Goal: Task Accomplishment & Management: Use online tool/utility

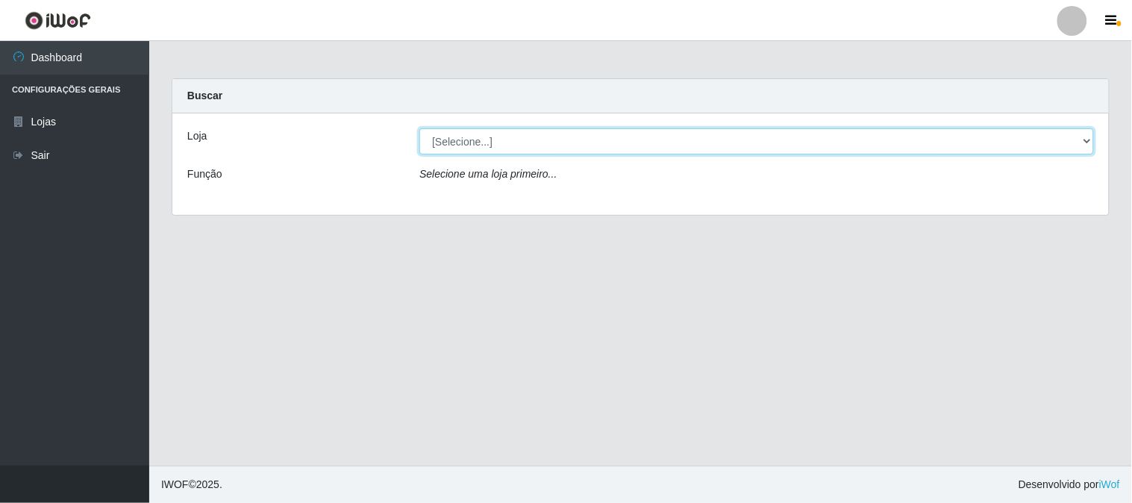
click at [1088, 139] on select "[Selecione...] Casatudo BR" at bounding box center [756, 141] width 674 height 26
select select "197"
click at [419, 128] on select "[Selecione...] Casatudo BR" at bounding box center [756, 141] width 674 height 26
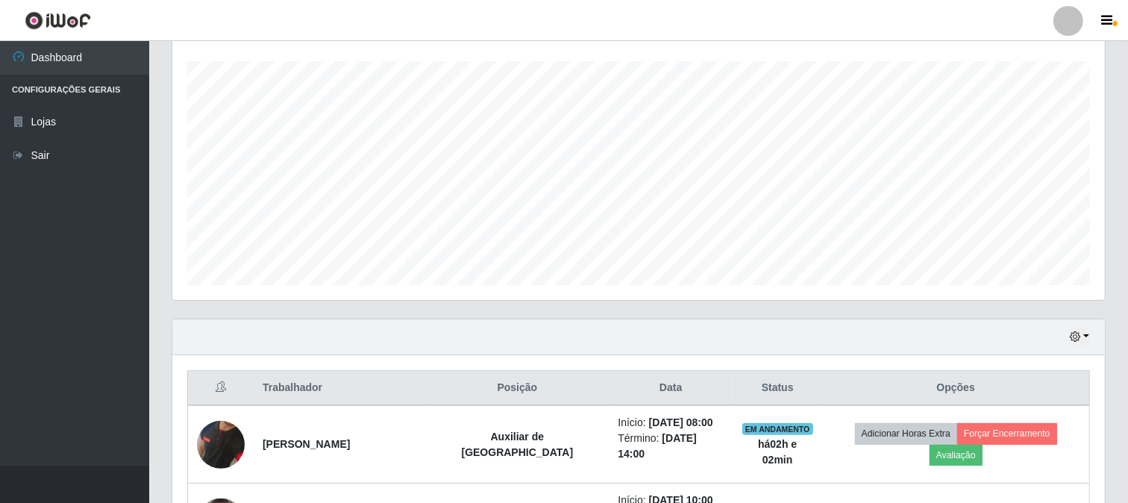
scroll to position [497, 0]
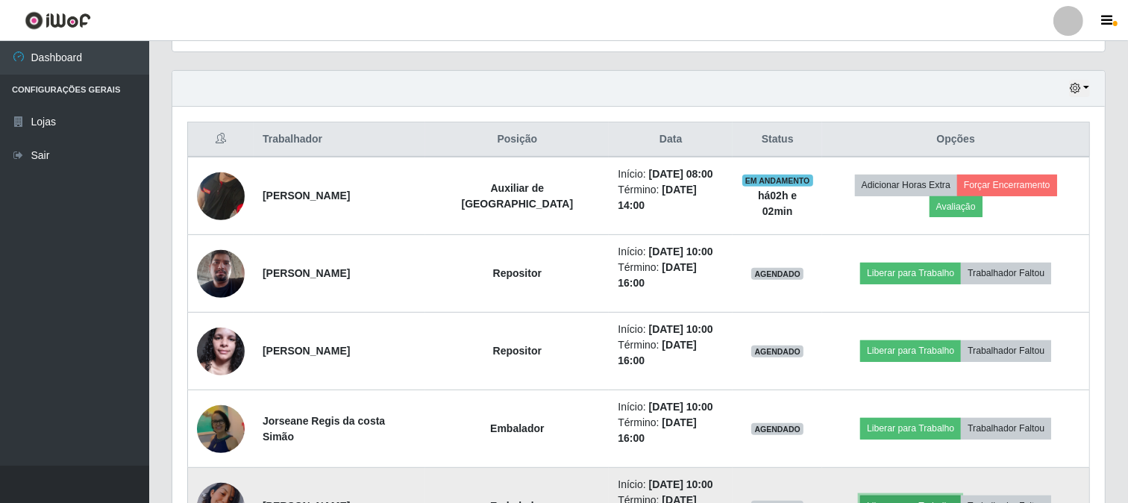
click at [918, 495] on button "Liberar para Trabalho" at bounding box center [910, 505] width 101 height 21
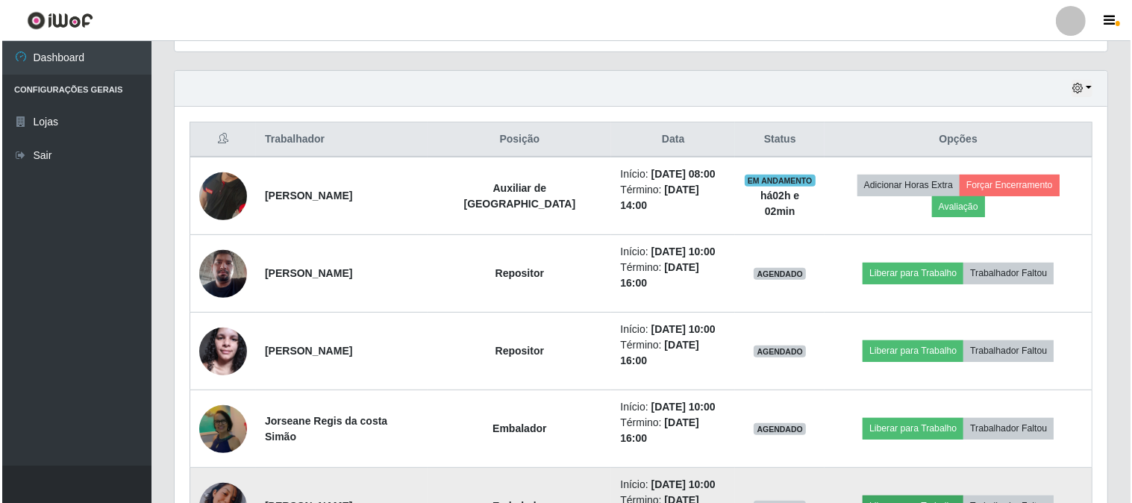
scroll to position [309, 923]
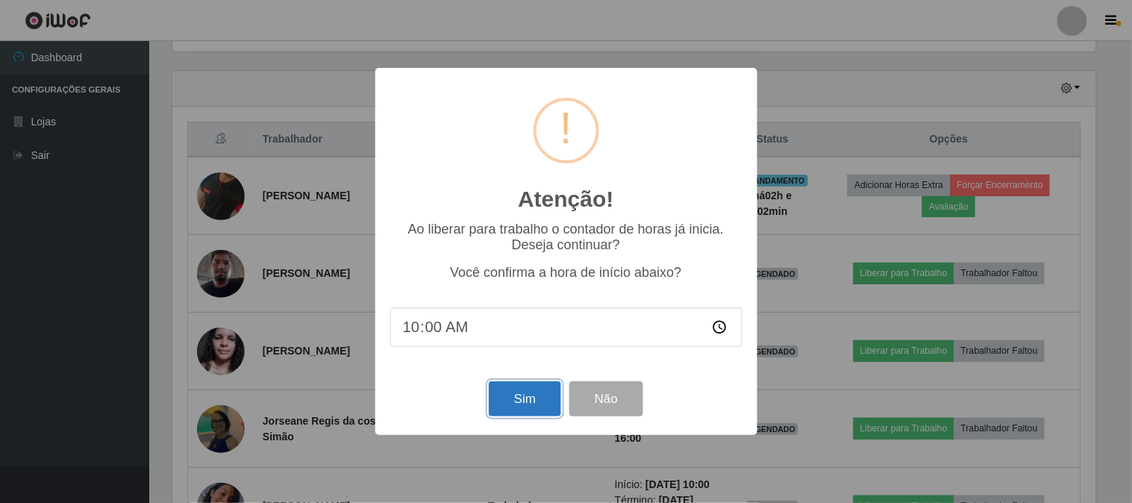
click at [528, 401] on button "Sim" at bounding box center [525, 398] width 72 height 35
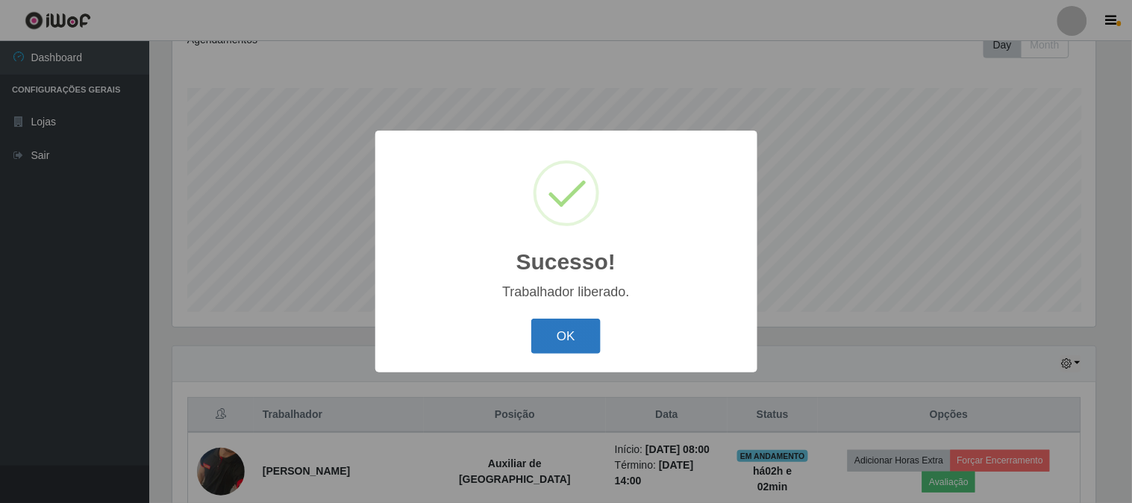
click at [584, 328] on button "OK" at bounding box center [565, 336] width 69 height 35
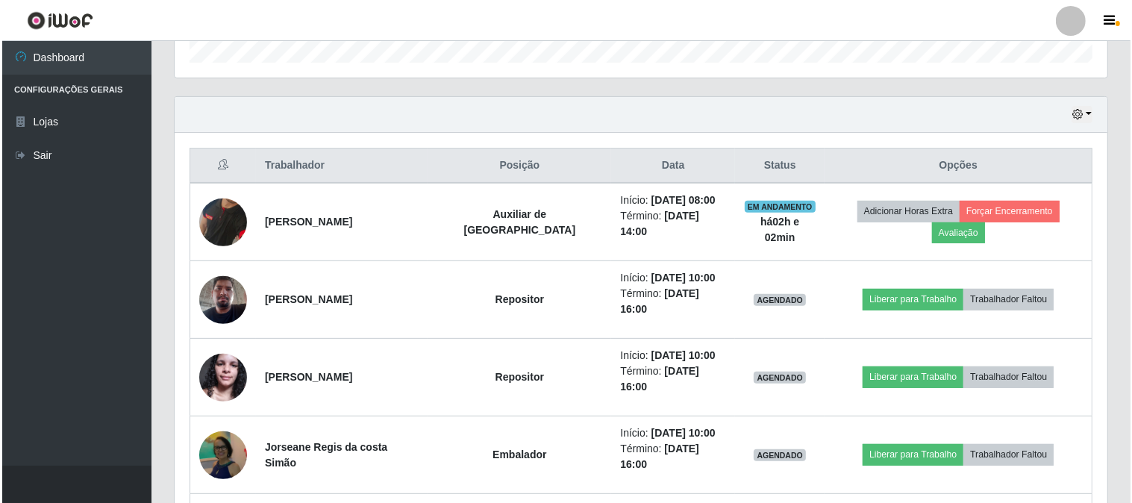
scroll to position [553, 0]
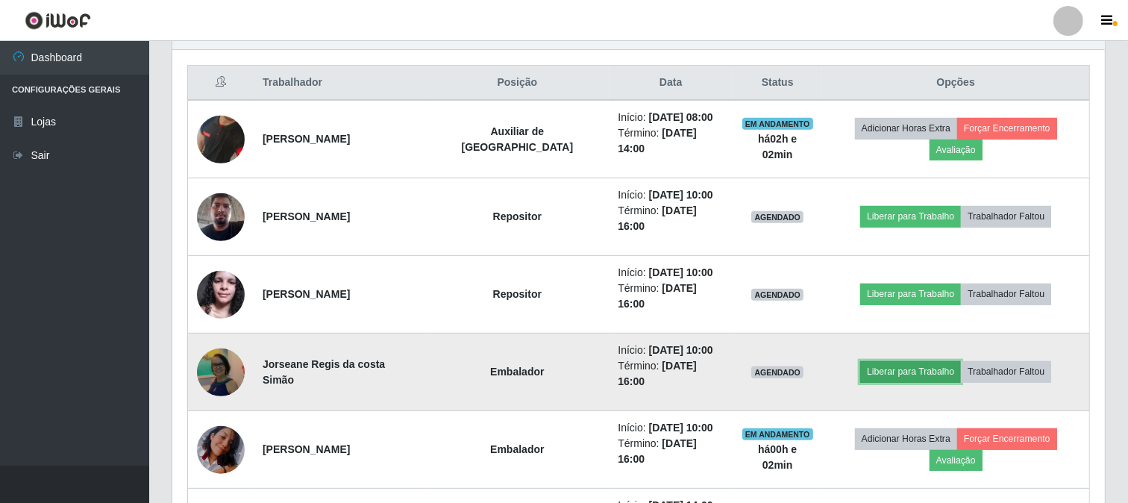
click at [873, 361] on button "Liberar para Trabalho" at bounding box center [910, 371] width 101 height 21
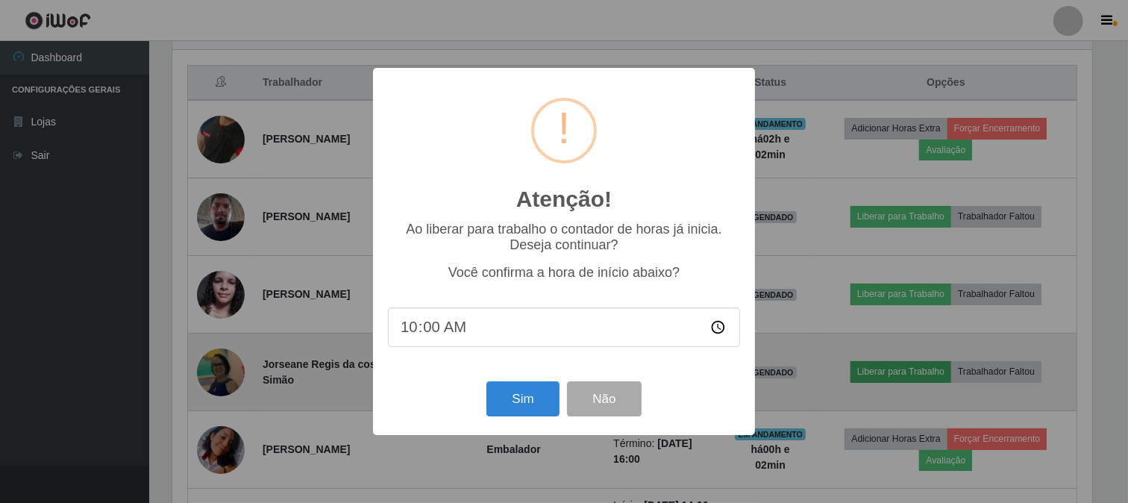
scroll to position [309, 923]
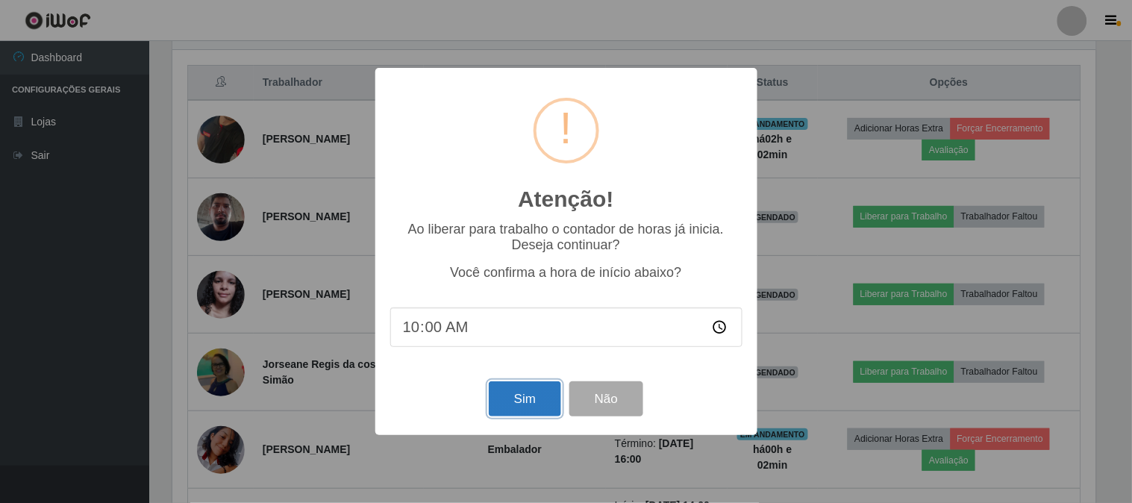
click at [498, 395] on button "Sim" at bounding box center [525, 398] width 72 height 35
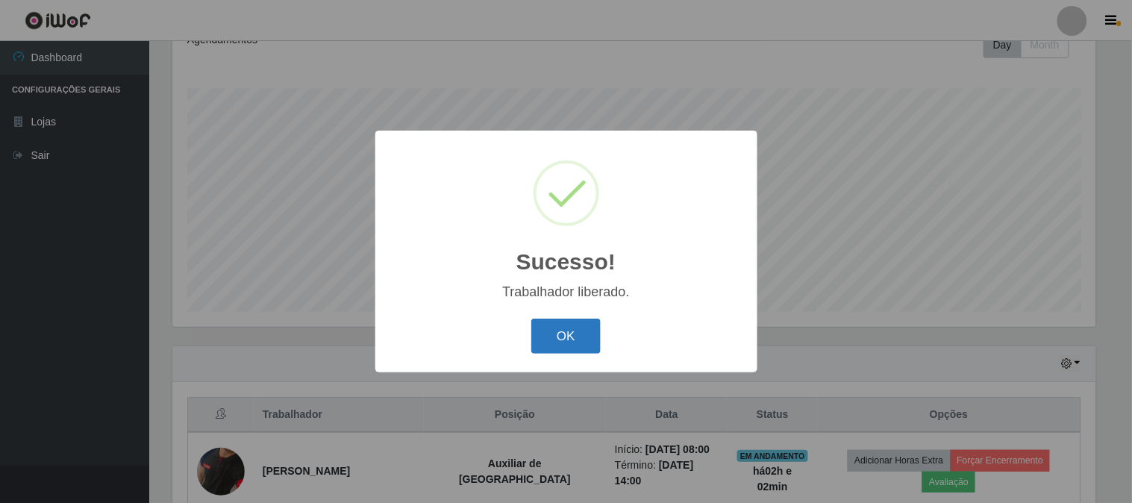
click at [588, 341] on button "OK" at bounding box center [565, 336] width 69 height 35
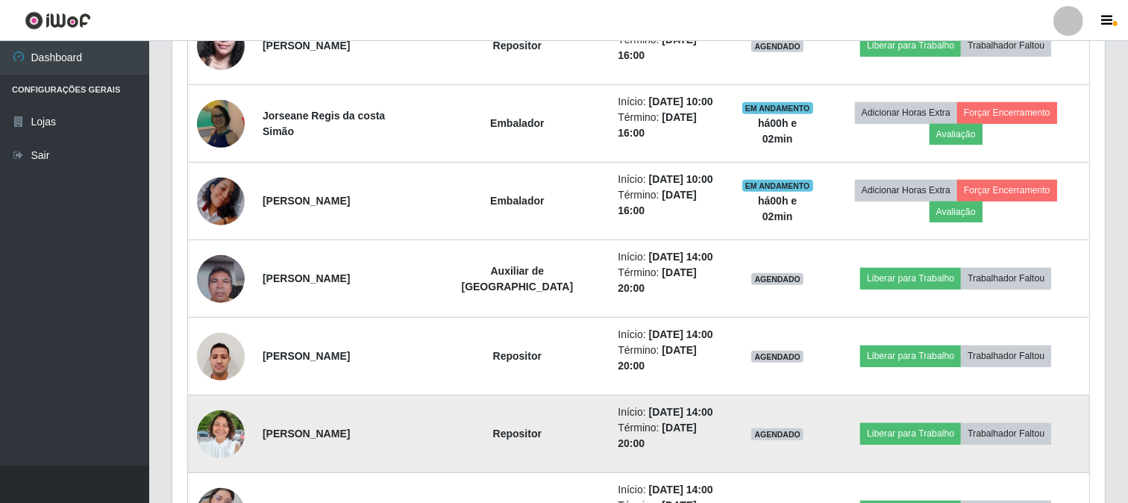
scroll to position [719, 0]
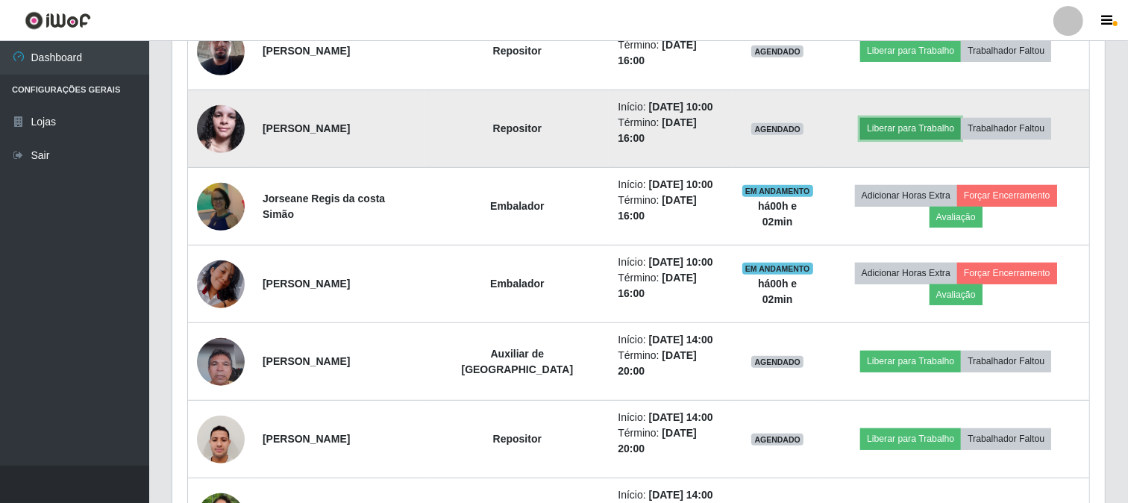
click at [882, 118] on button "Liberar para Trabalho" at bounding box center [910, 128] width 101 height 21
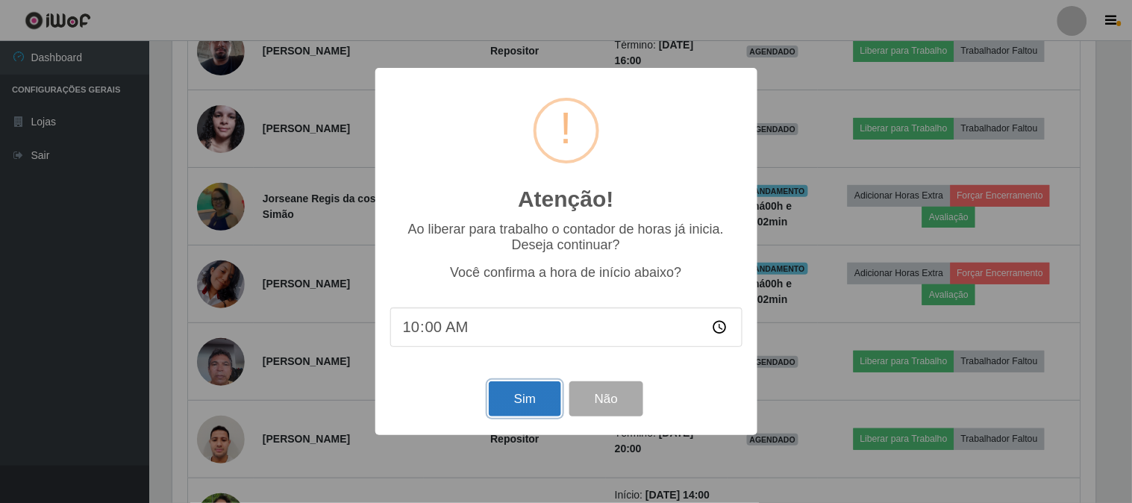
drag, startPoint x: 518, startPoint y: 404, endPoint x: 500, endPoint y: 333, distance: 73.1
click at [518, 403] on button "Sim" at bounding box center [525, 398] width 72 height 35
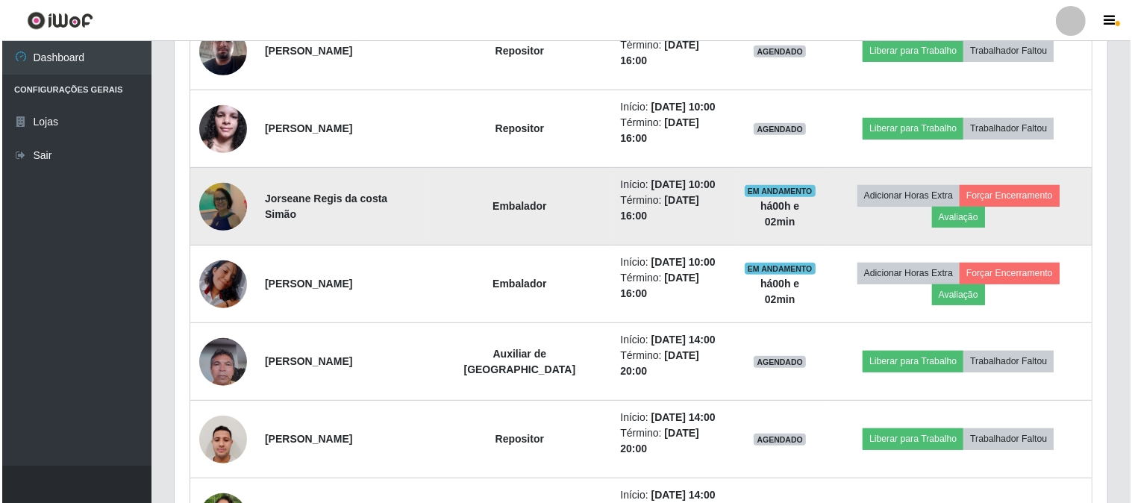
scroll to position [0, 0]
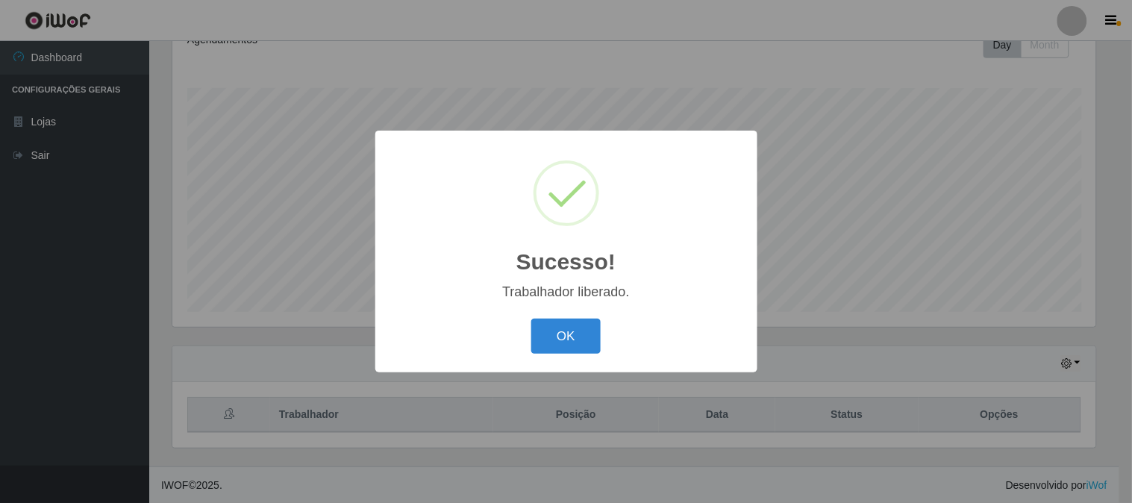
click at [531, 319] on button "OK" at bounding box center [565, 336] width 69 height 35
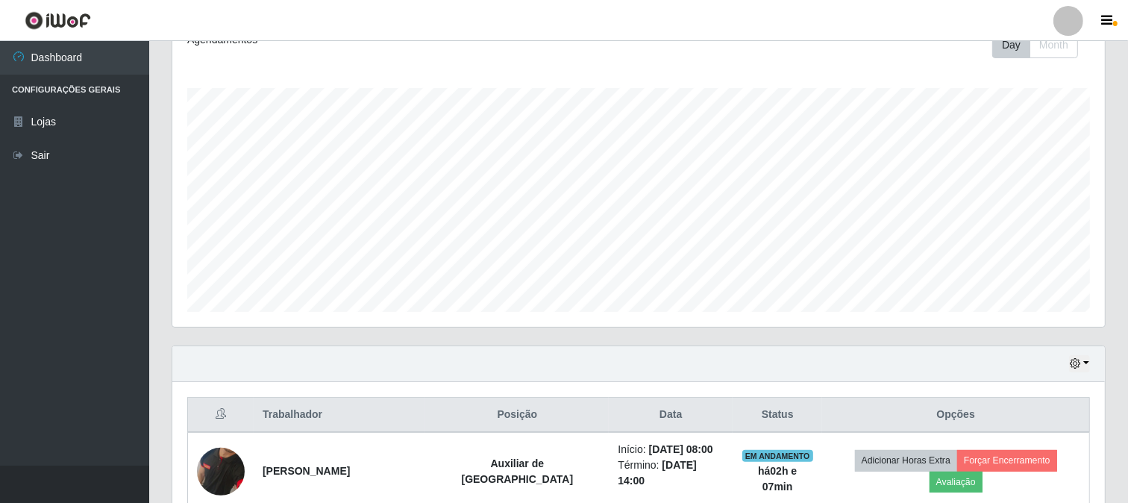
scroll to position [139, 0]
